Goal: Navigation & Orientation: Find specific page/section

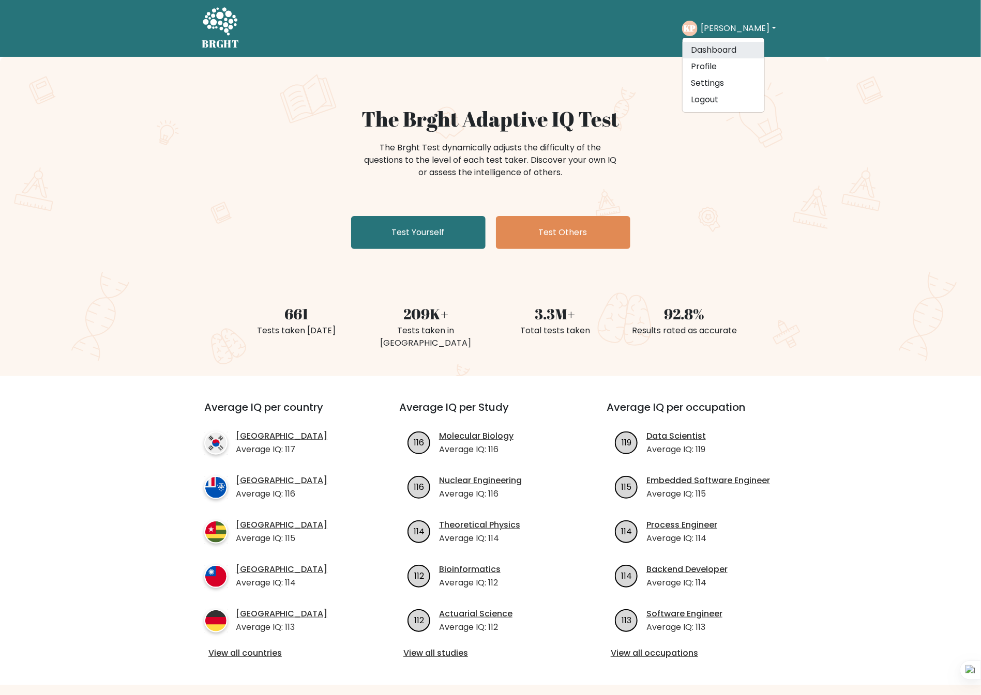
click at [721, 50] on link "Dashboard" at bounding box center [723, 50] width 82 height 17
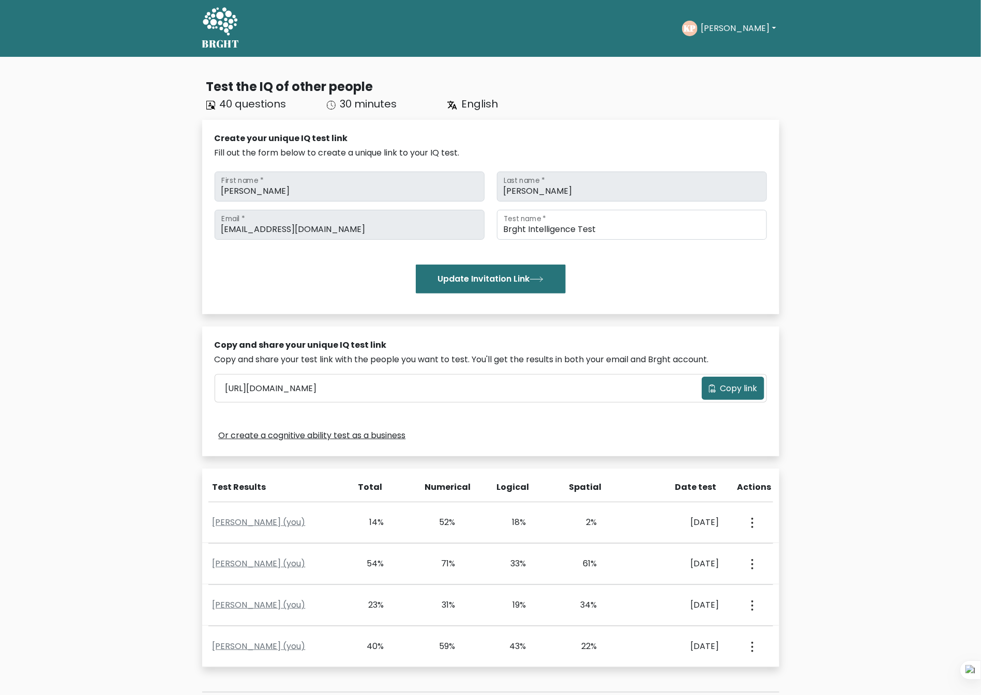
scroll to position [78, 0]
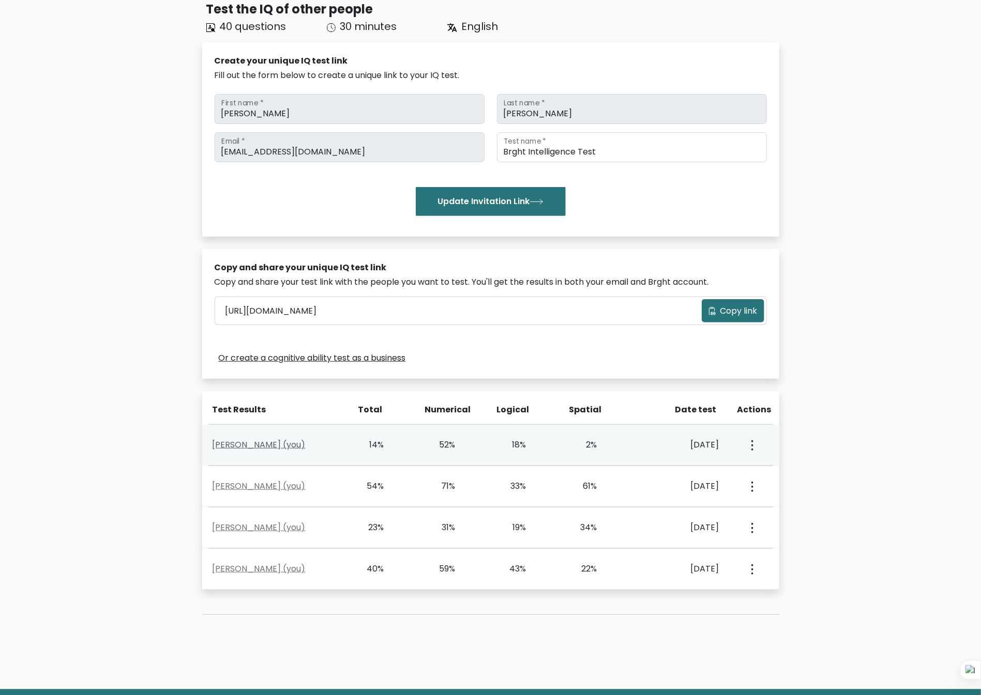
click at [269, 444] on link "Katherine Pineda (you)" at bounding box center [258, 445] width 93 height 12
